Goal: Transaction & Acquisition: Purchase product/service

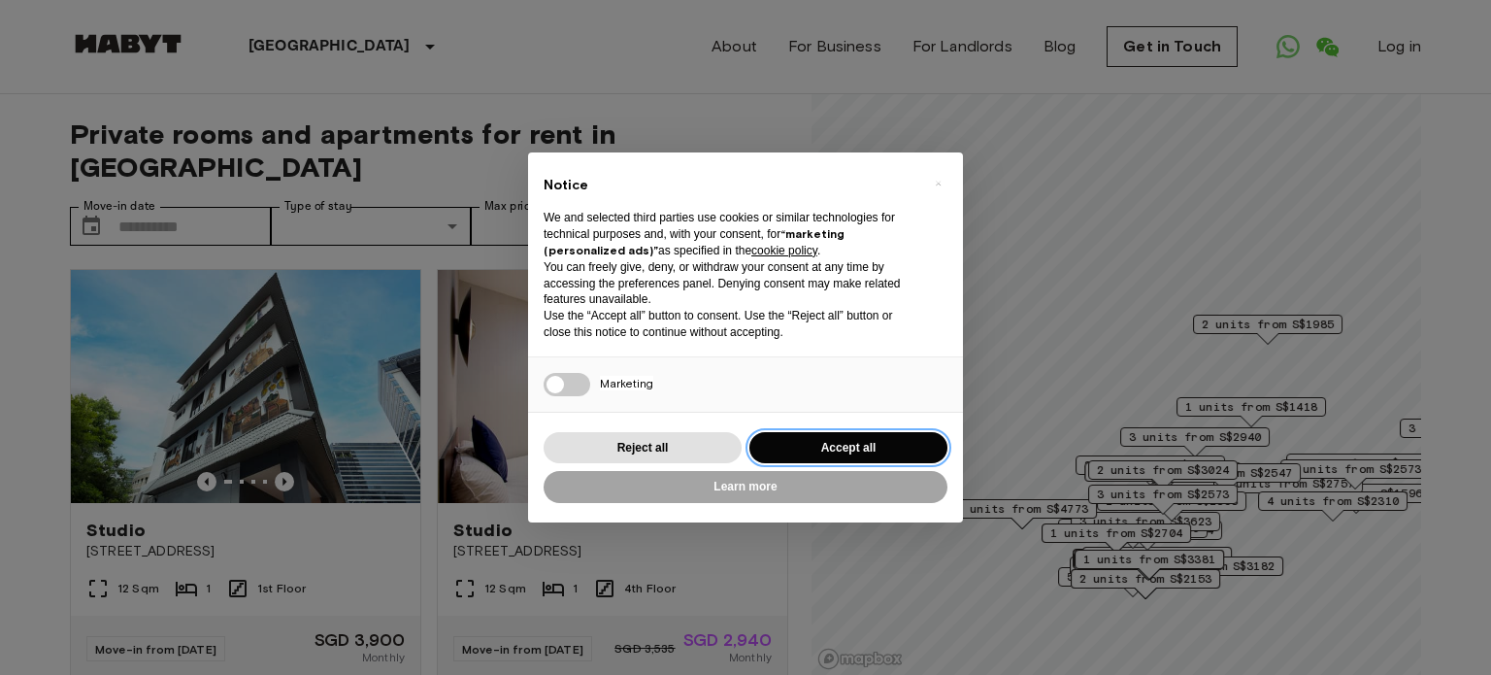
click at [815, 451] on button "Accept all" at bounding box center [848, 448] width 198 height 32
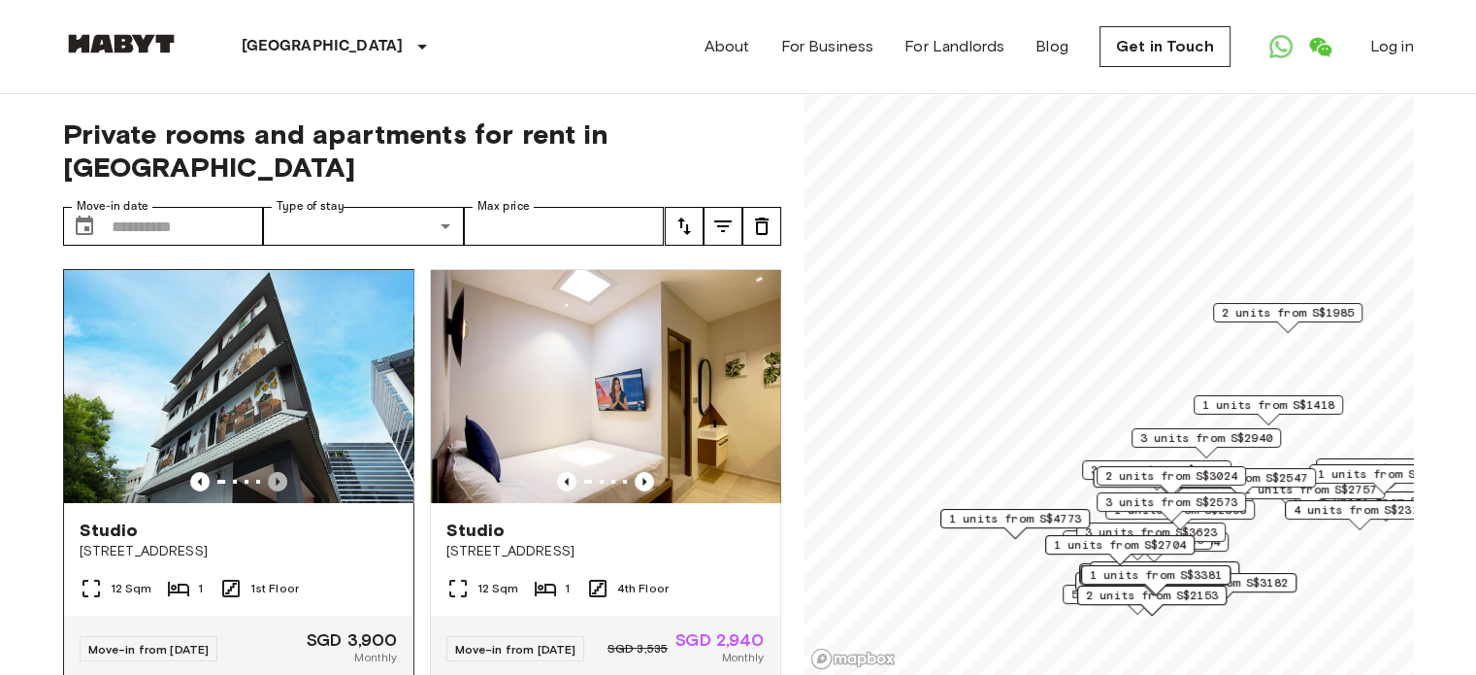
click at [278, 472] on icon "Previous image" at bounding box center [277, 481] width 19 height 19
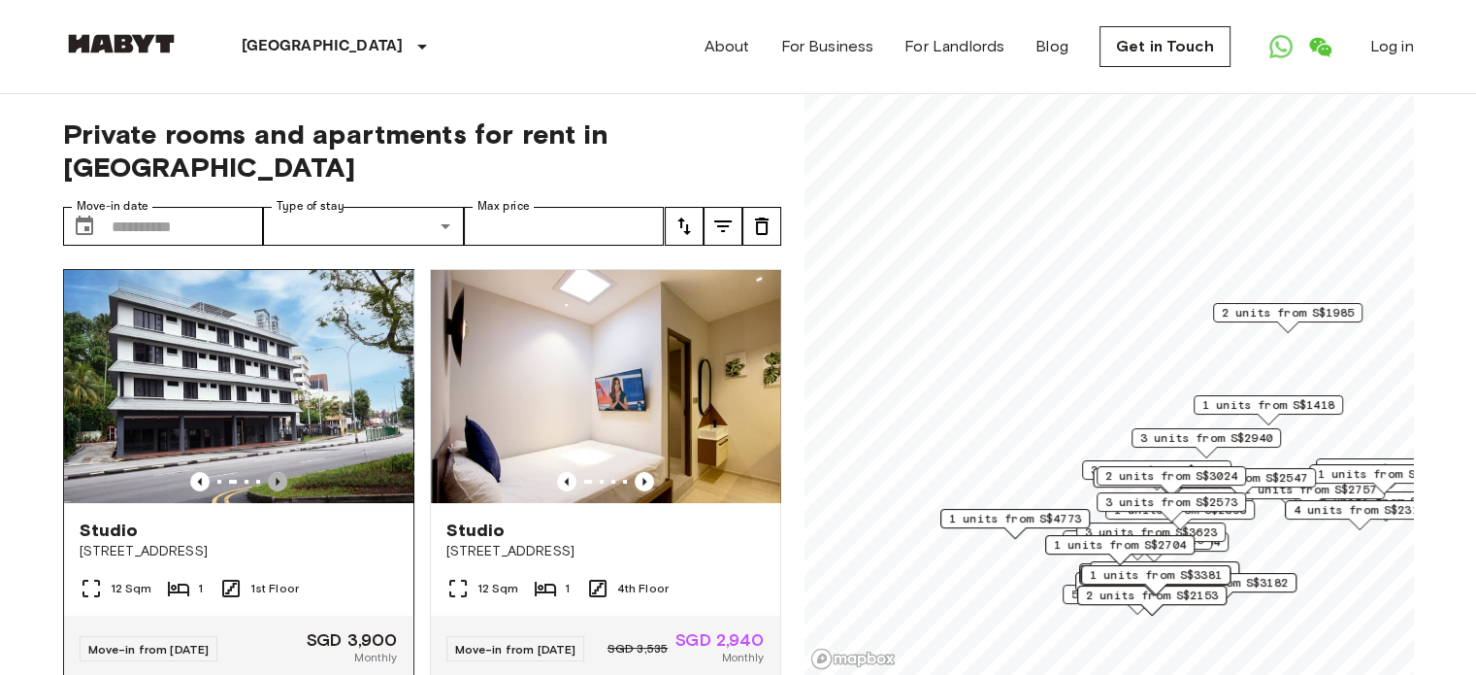
click at [278, 472] on icon "Previous image" at bounding box center [277, 481] width 19 height 19
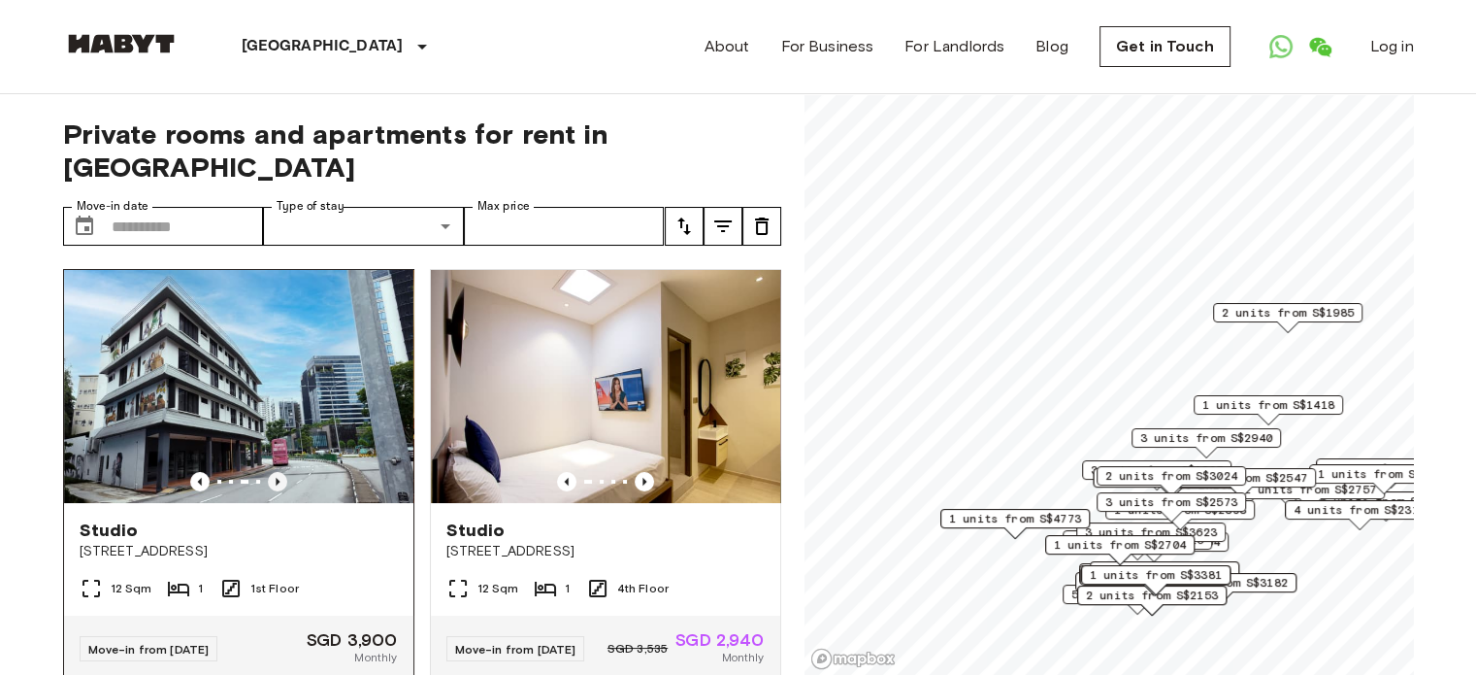
click at [278, 472] on icon "Previous image" at bounding box center [277, 481] width 19 height 19
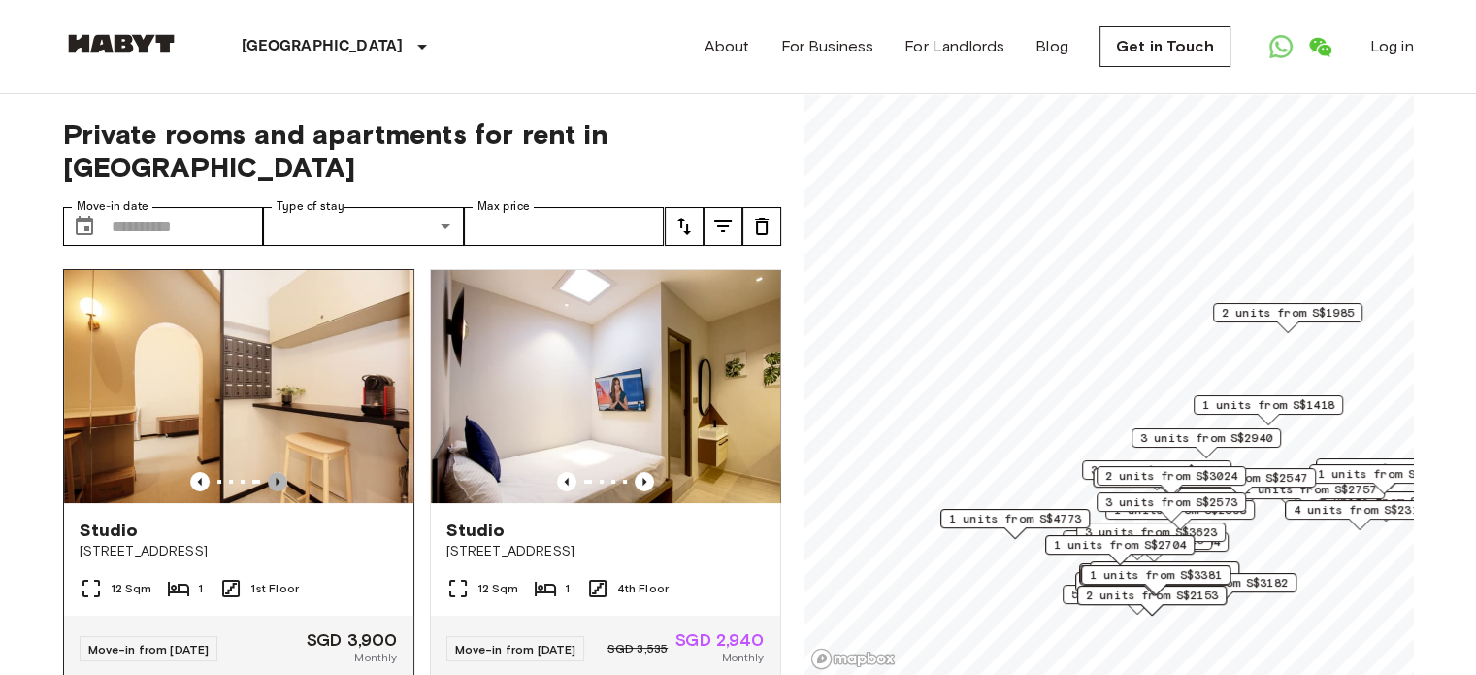
click at [278, 472] on icon "Previous image" at bounding box center [277, 481] width 19 height 19
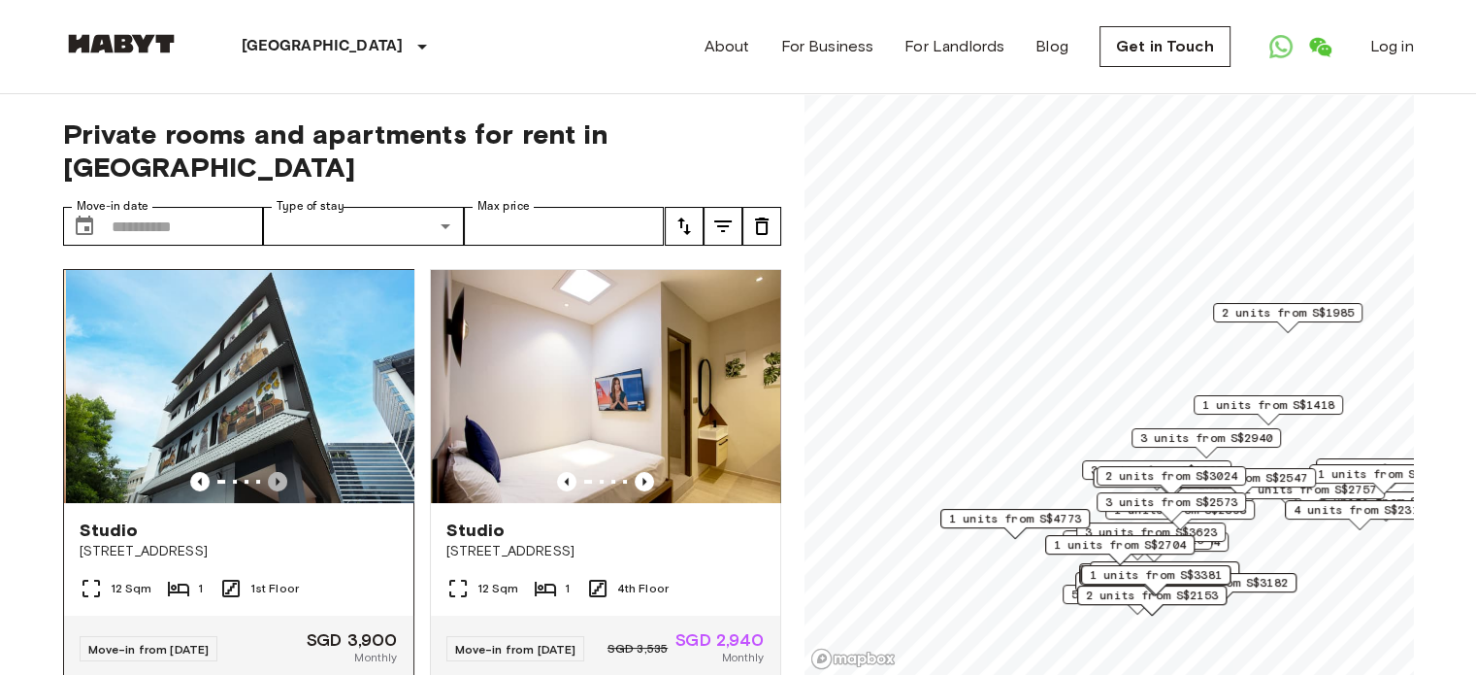
click at [278, 472] on icon "Previous image" at bounding box center [277, 481] width 19 height 19
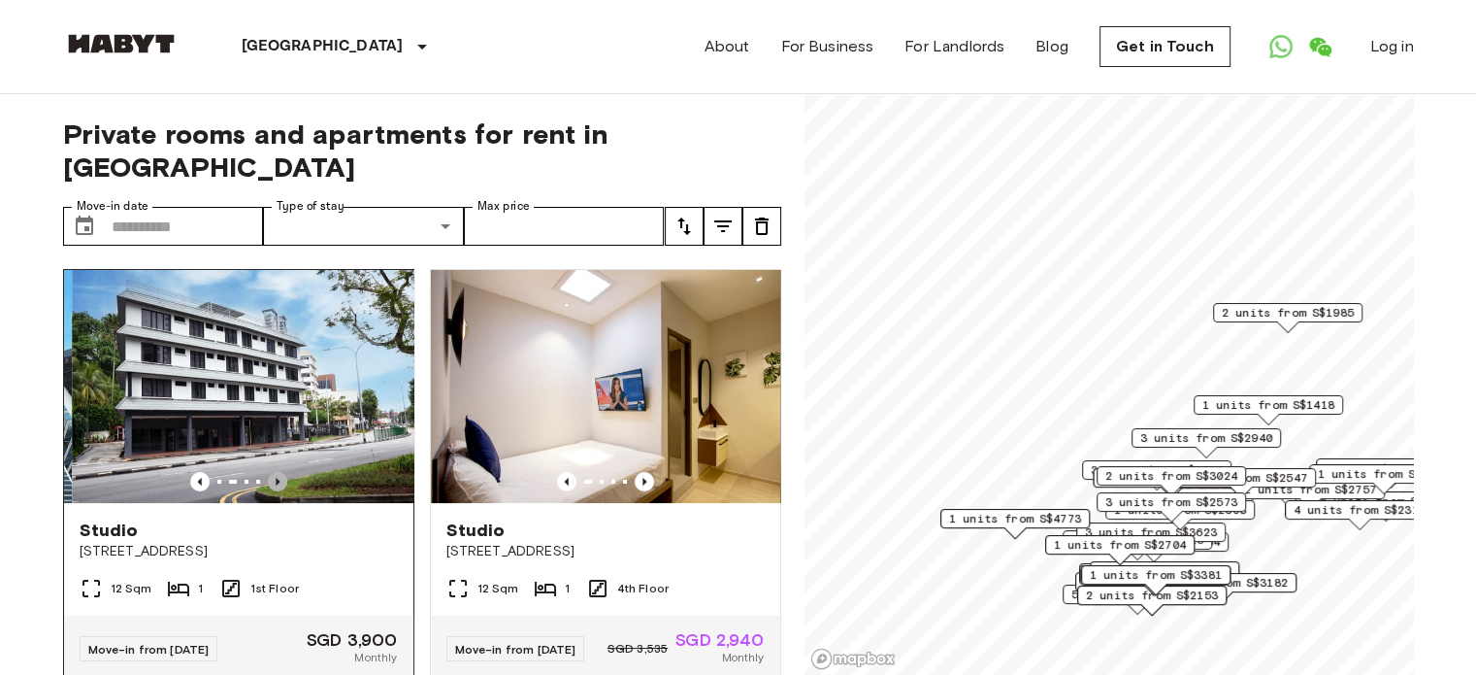
click at [278, 472] on icon "Previous image" at bounding box center [277, 481] width 19 height 19
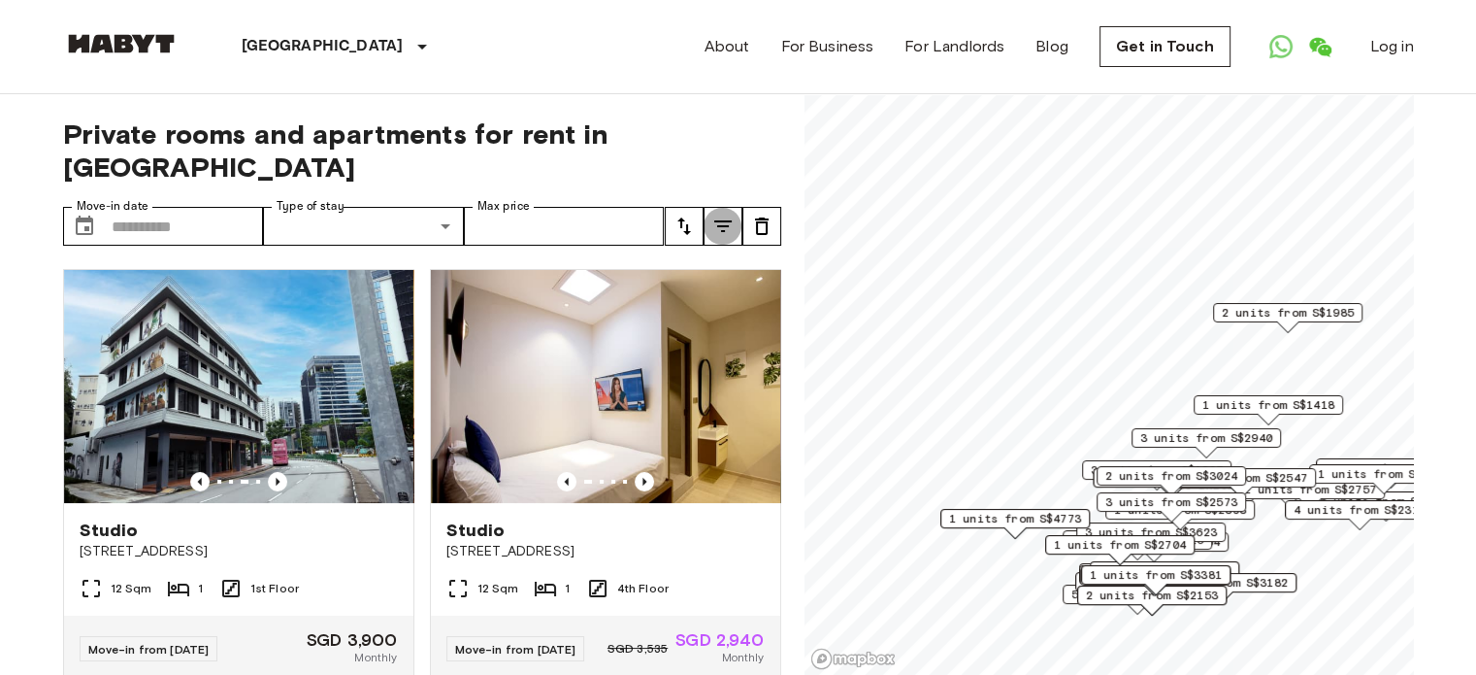
click at [726, 214] on icon "tune" at bounding box center [722, 225] width 23 height 23
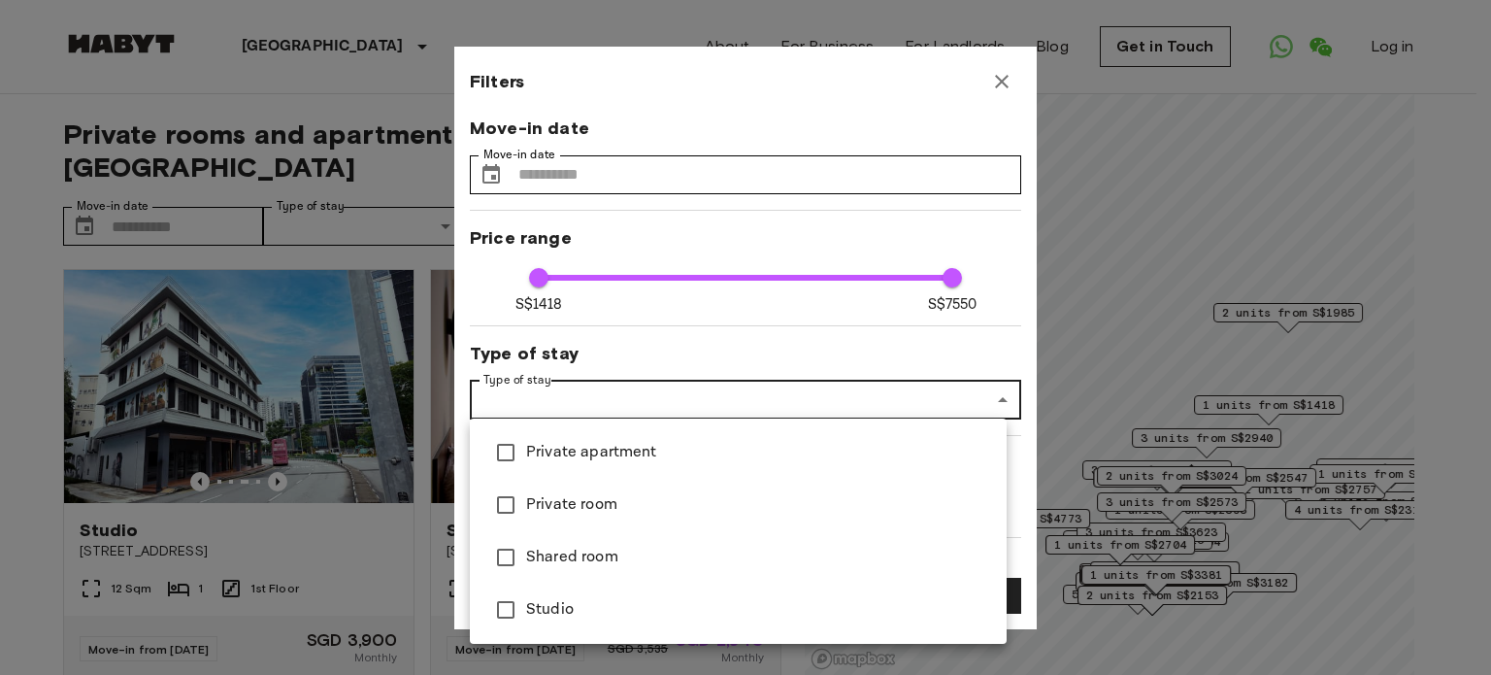
click at [536, 605] on span "Studio" at bounding box center [758, 609] width 465 height 23
type input "****"
type input "******"
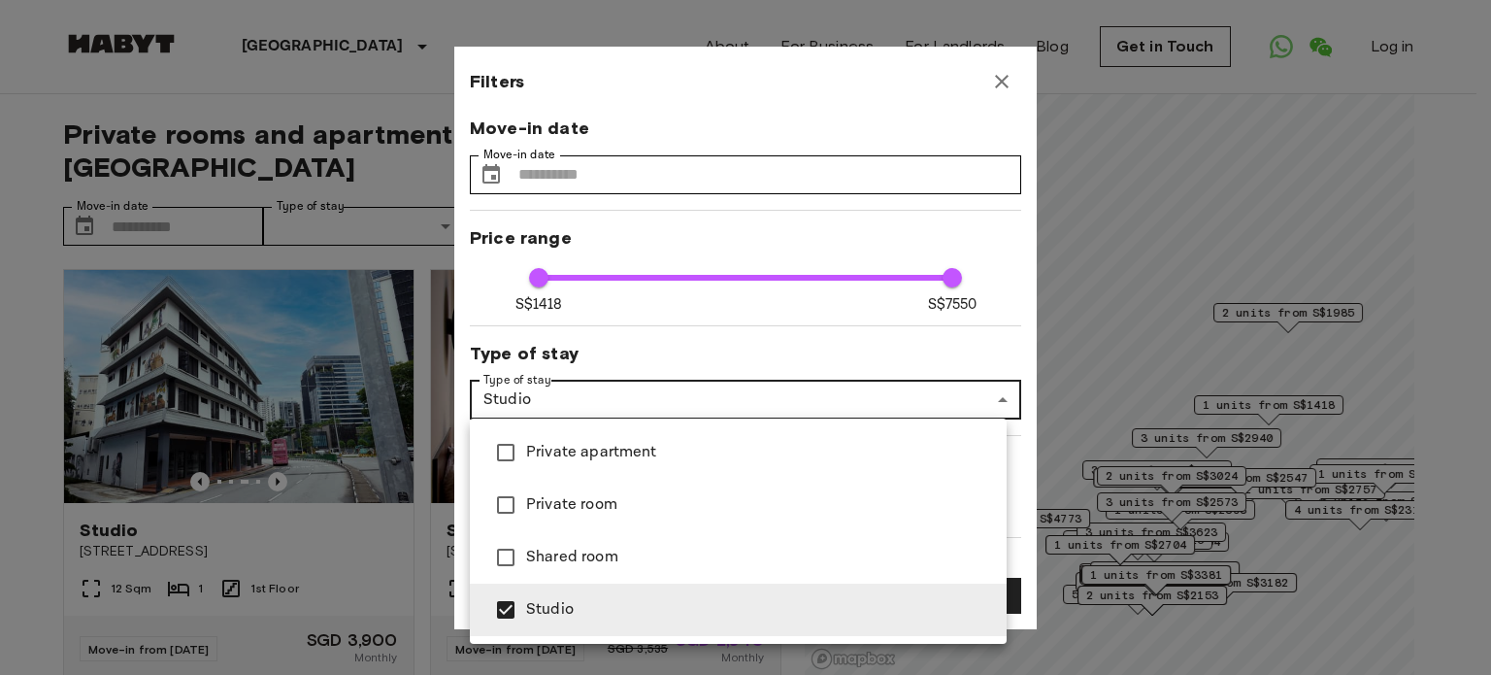
click at [1032, 598] on div at bounding box center [745, 337] width 1491 height 675
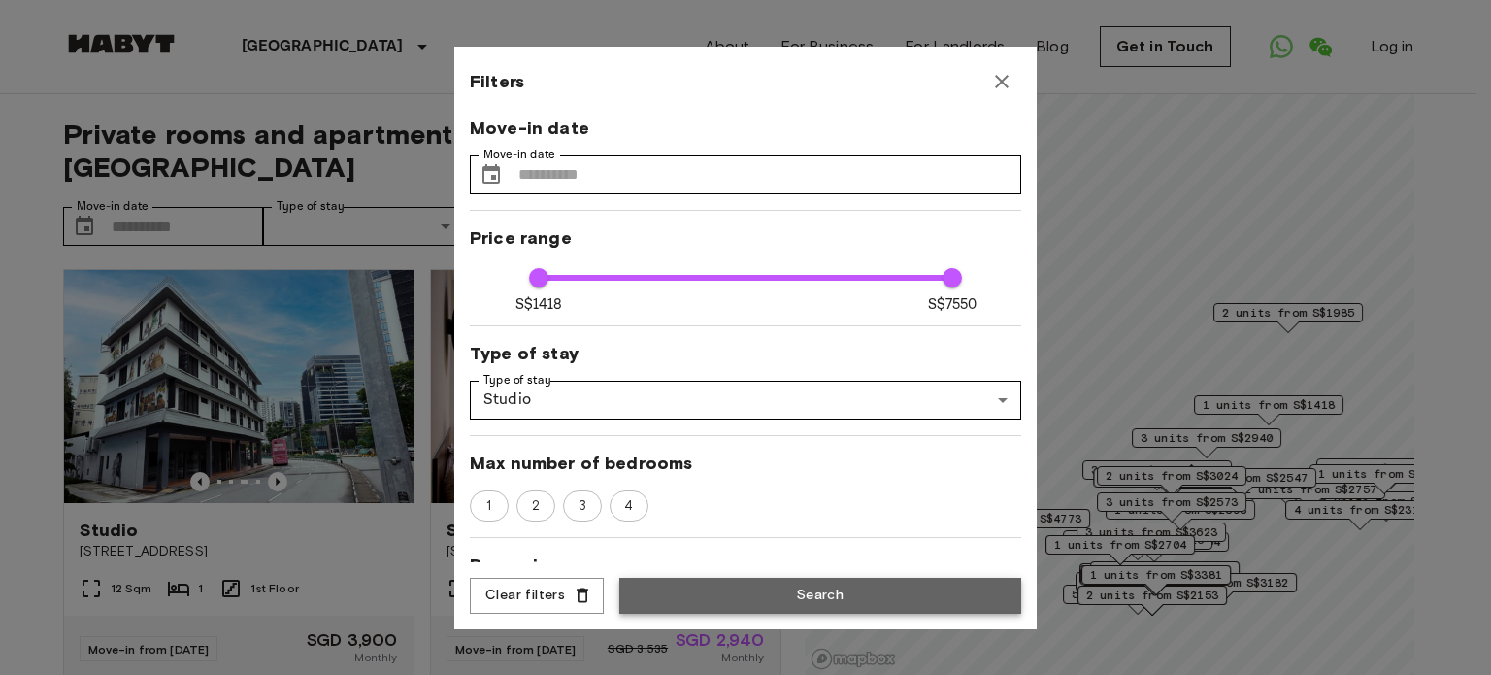
click at [814, 597] on button "Search" at bounding box center [820, 595] width 402 height 36
type input "******"
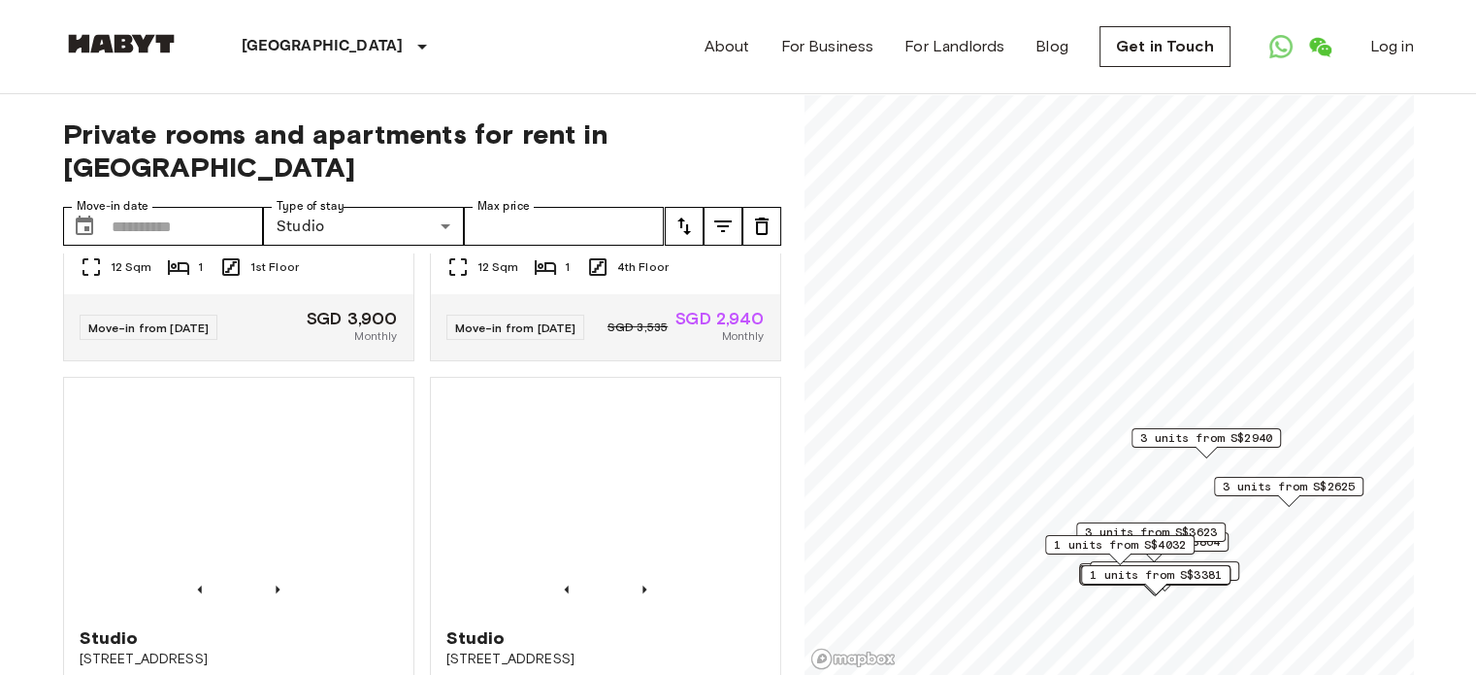
scroll to position [291, 0]
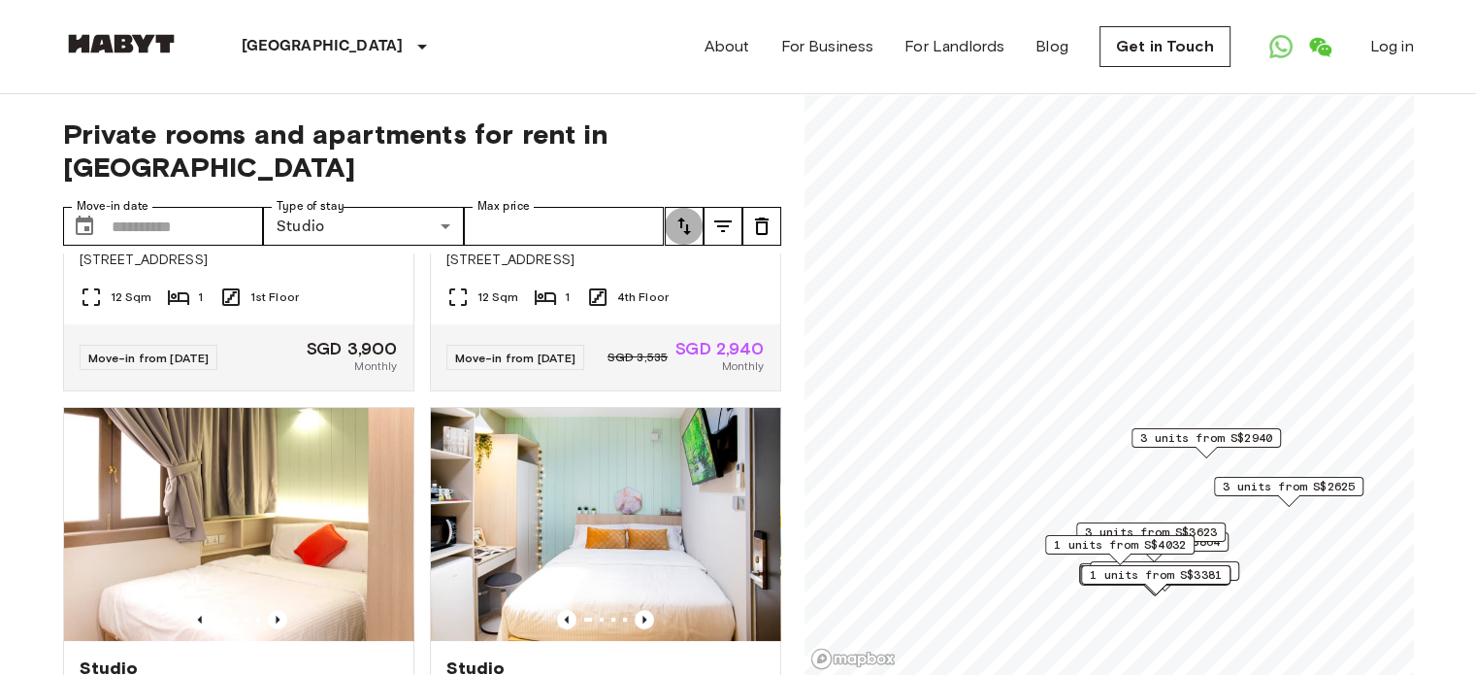
click at [683, 214] on icon "tune" at bounding box center [684, 225] width 23 height 23
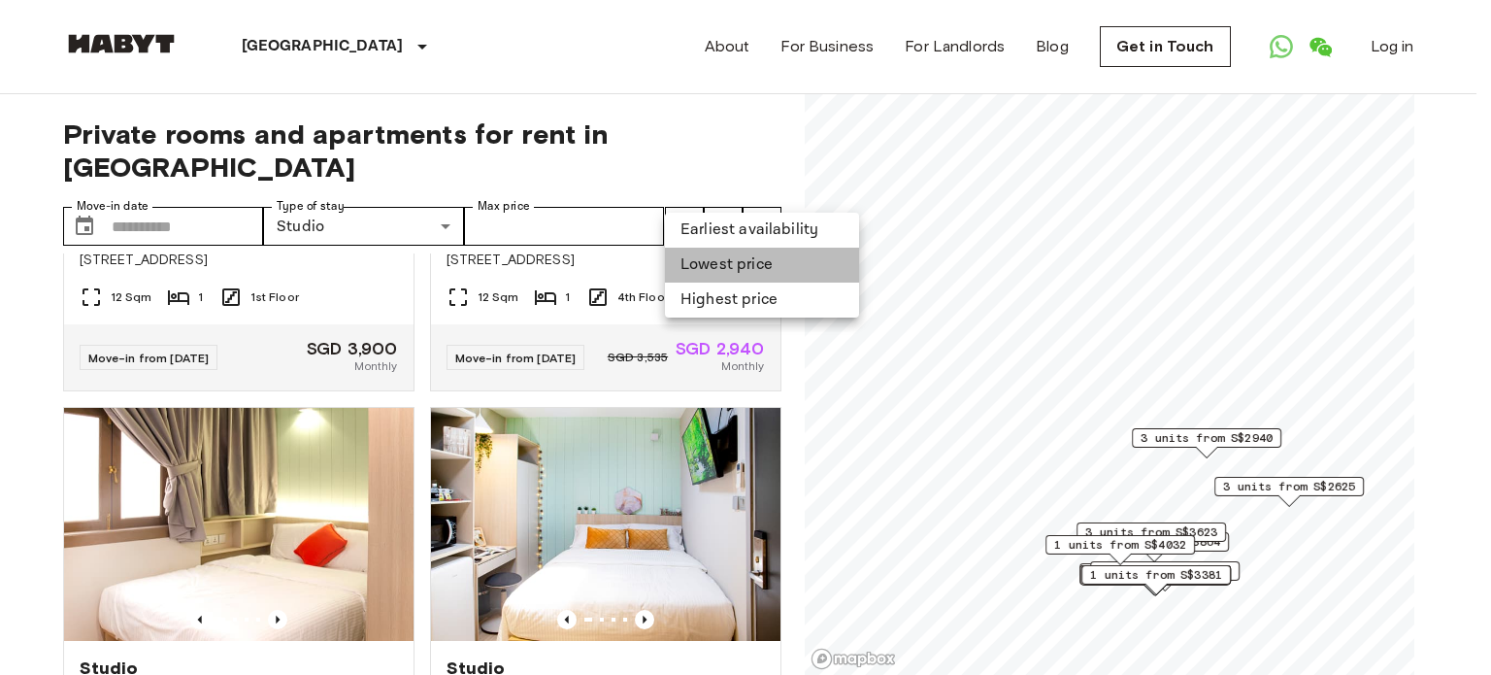
click at [707, 261] on li "Lowest price" at bounding box center [762, 264] width 194 height 35
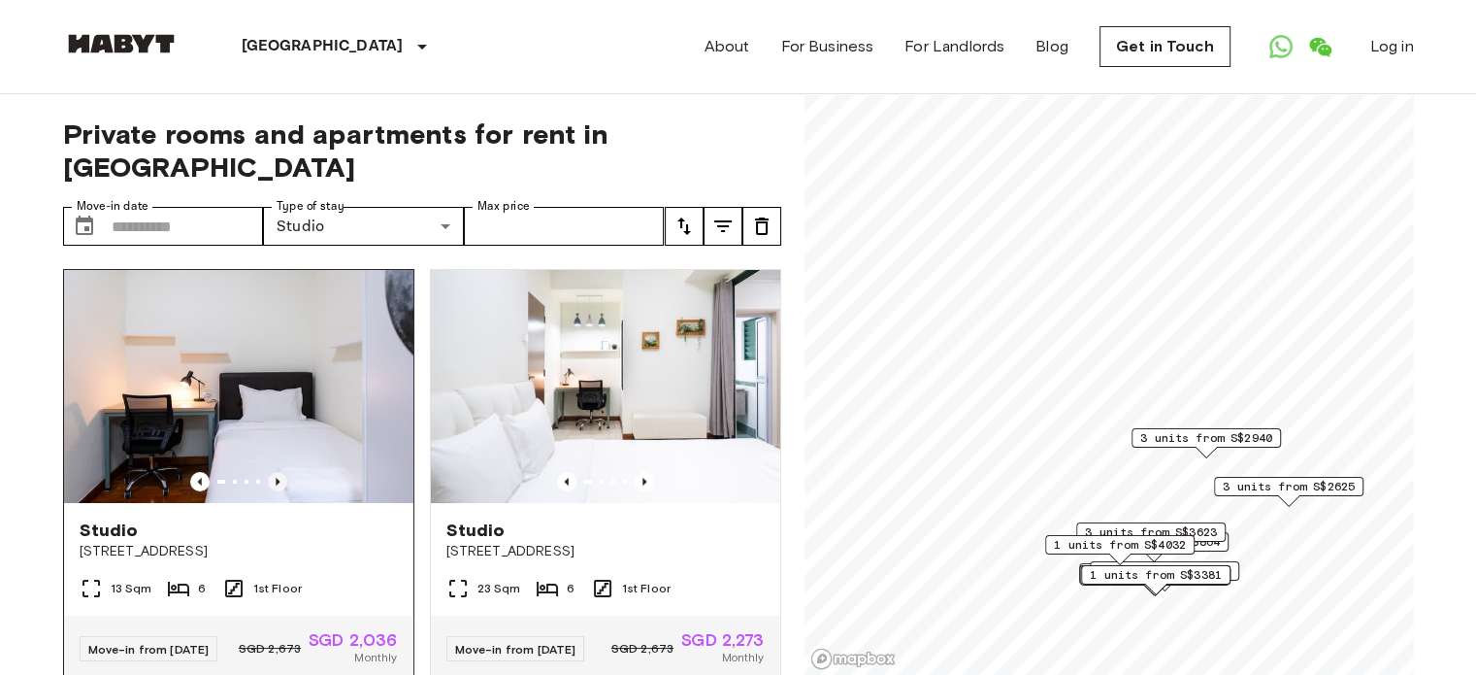
click at [271, 472] on icon "Previous image" at bounding box center [277, 481] width 19 height 19
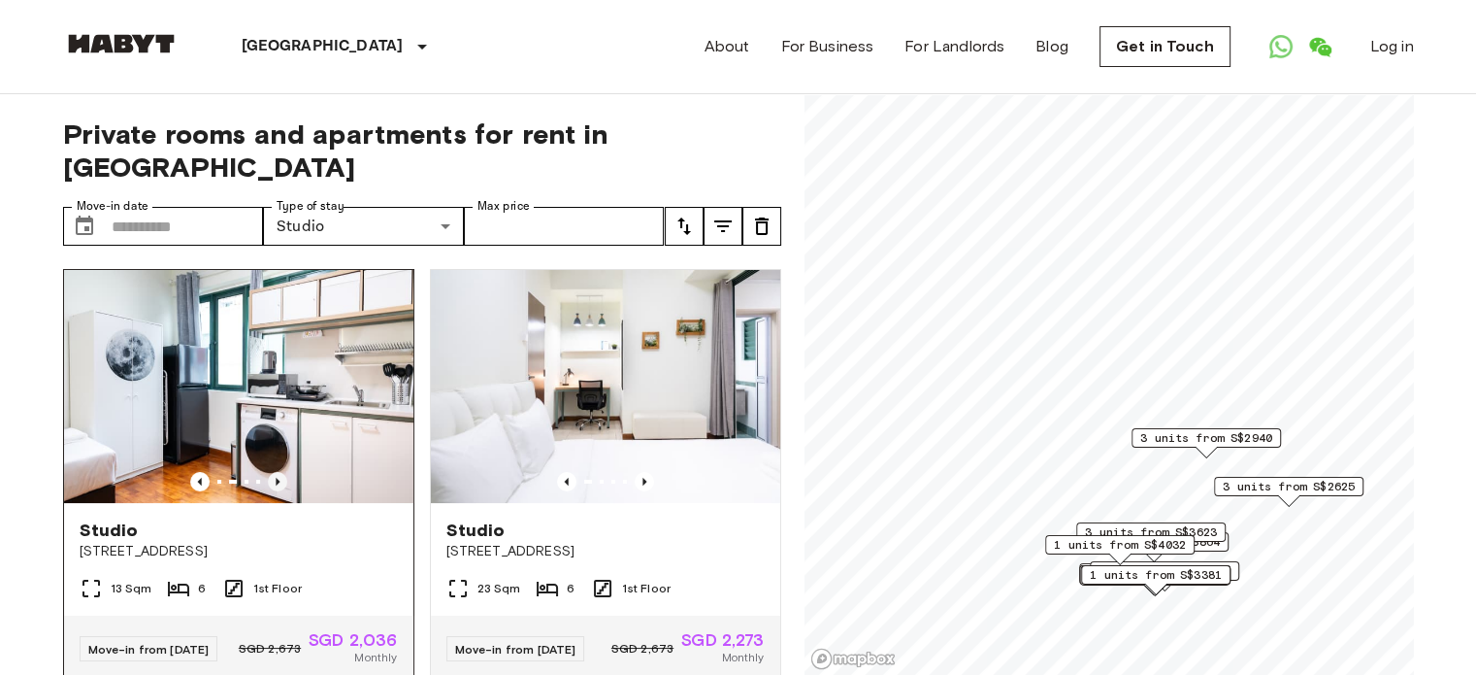
click at [276, 478] on icon "Previous image" at bounding box center [278, 482] width 4 height 8
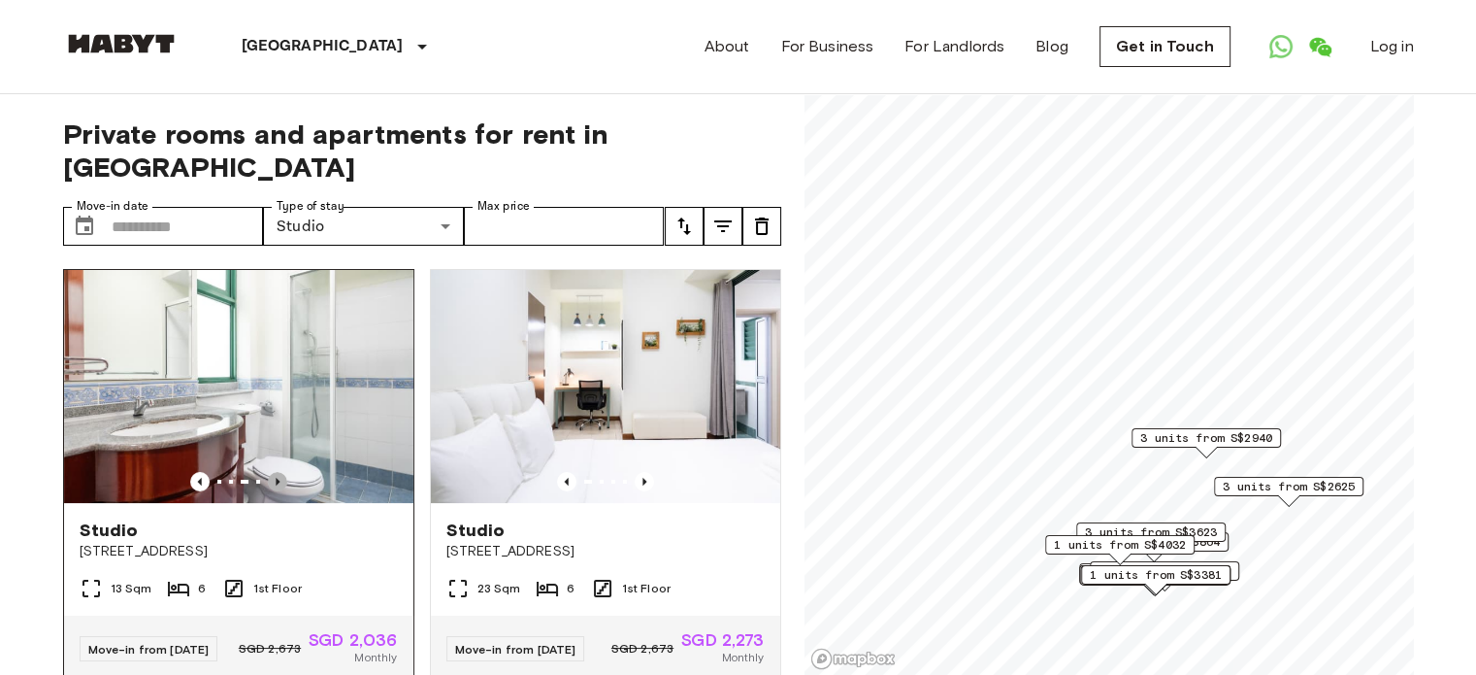
click at [273, 472] on icon "Previous image" at bounding box center [277, 481] width 19 height 19
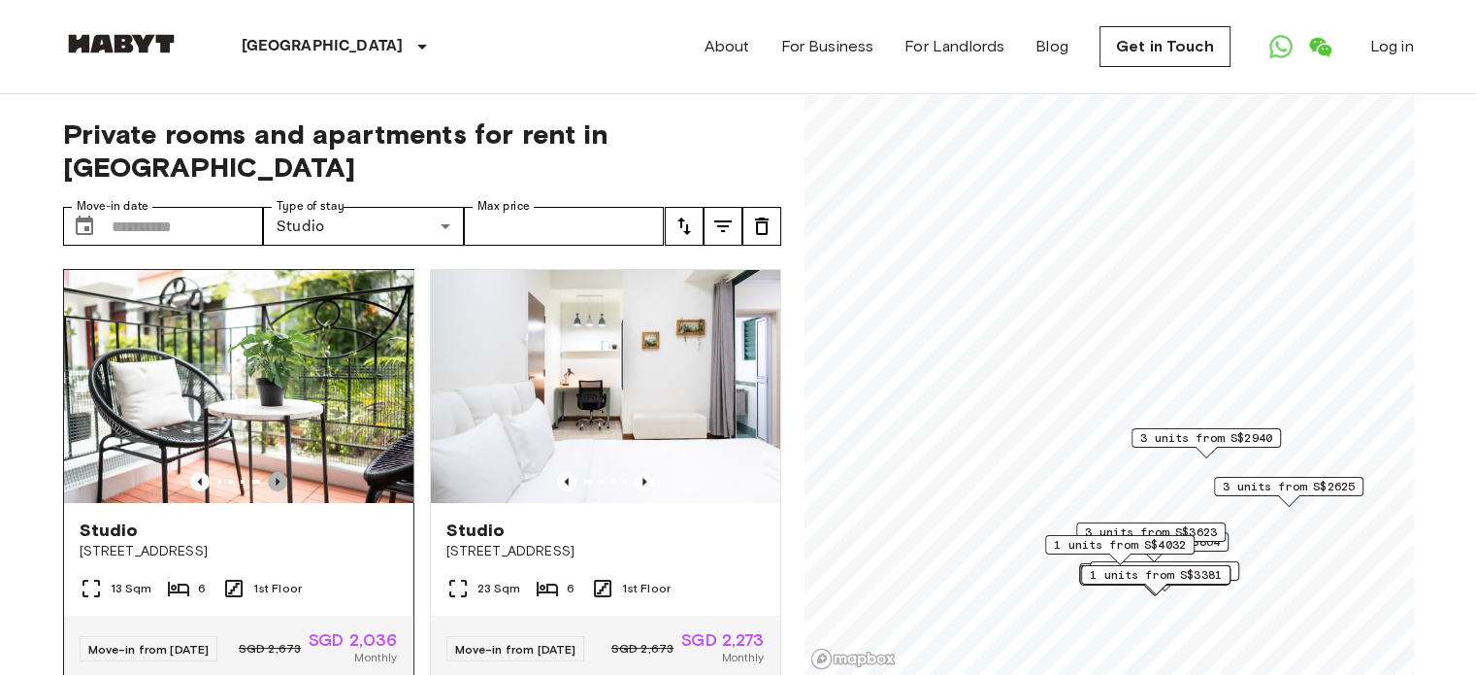
click at [273, 472] on icon "Previous image" at bounding box center [277, 481] width 19 height 19
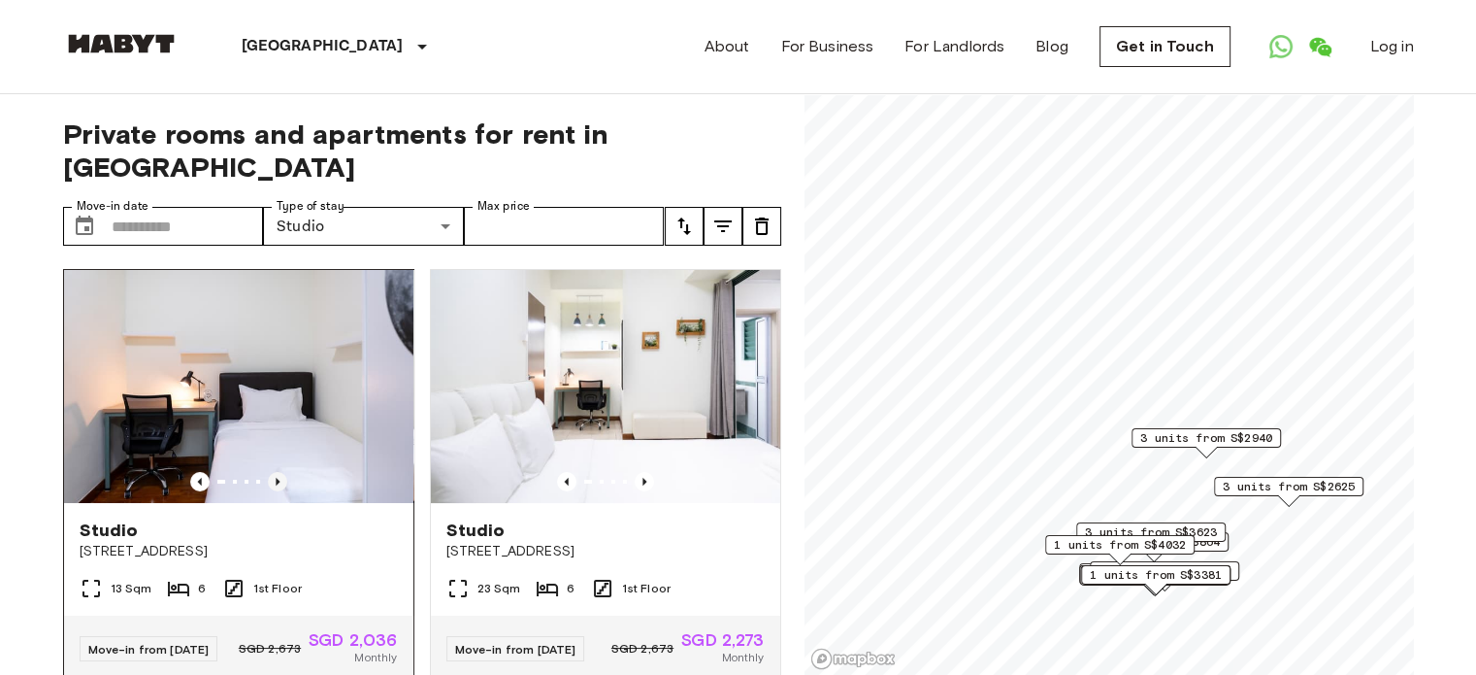
click at [275, 472] on icon "Previous image" at bounding box center [277, 481] width 19 height 19
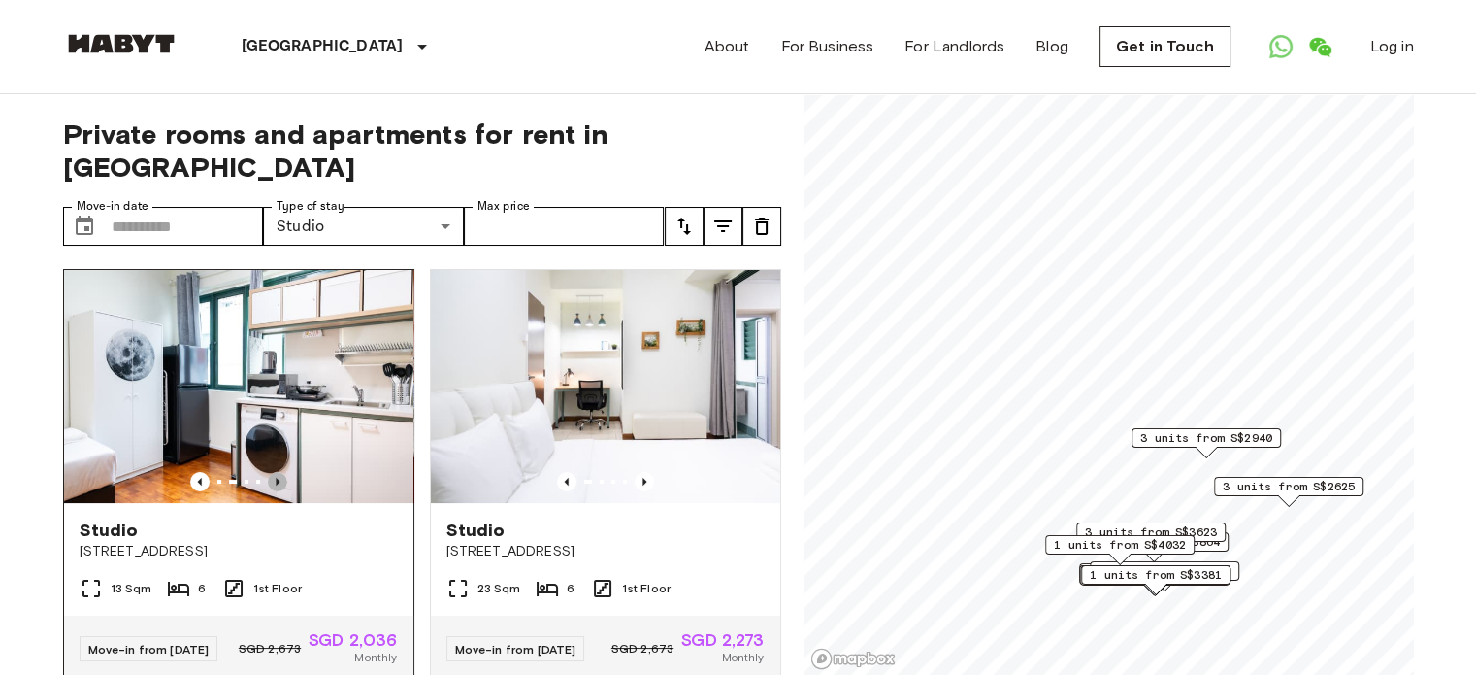
click at [275, 472] on icon "Previous image" at bounding box center [277, 481] width 19 height 19
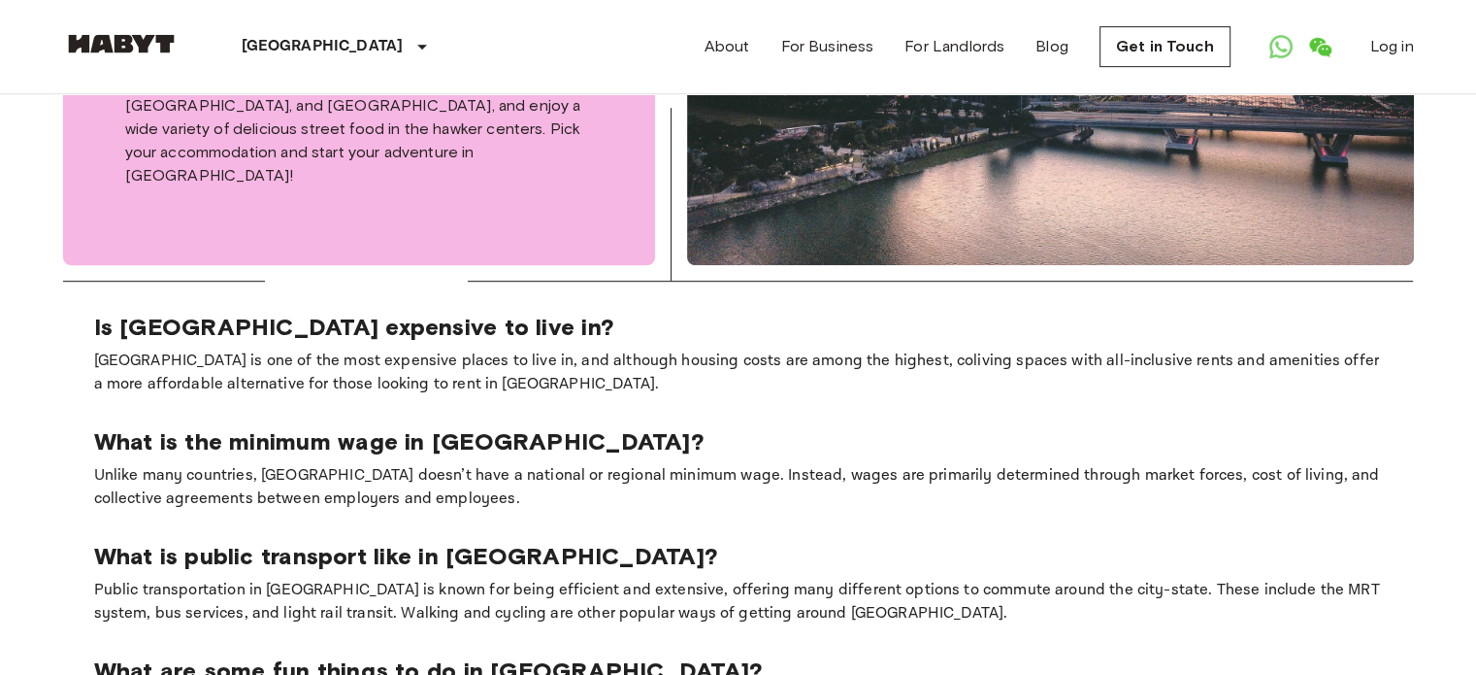
scroll to position [1068, 0]
